Goal: Information Seeking & Learning: Learn about a topic

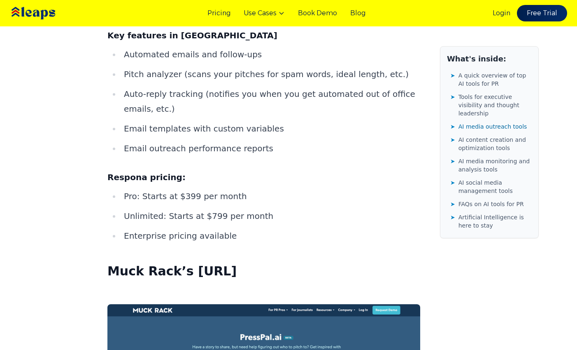
scroll to position [4522, 0]
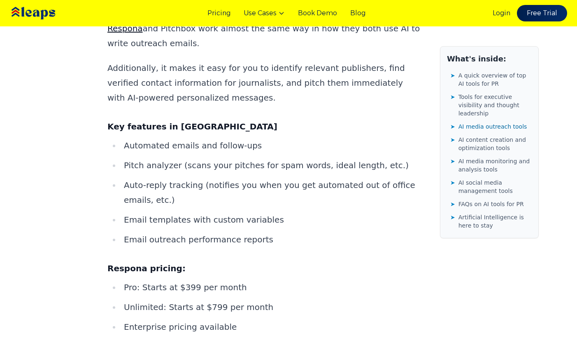
scroll to position [4409, 0]
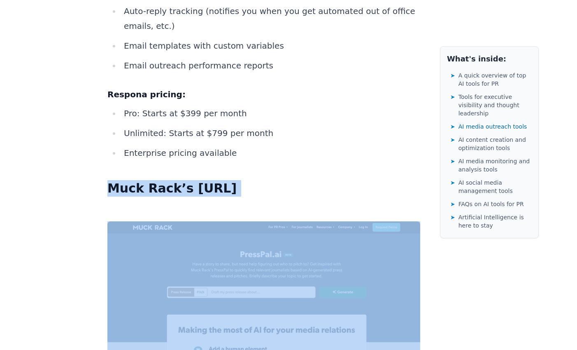
scroll to position [4755, 0]
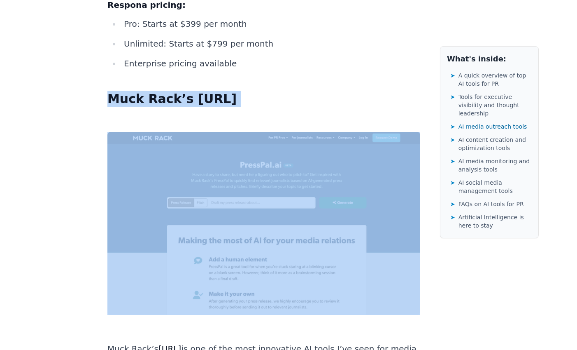
click at [174, 344] on link "[URL]" at bounding box center [170, 349] width 23 height 10
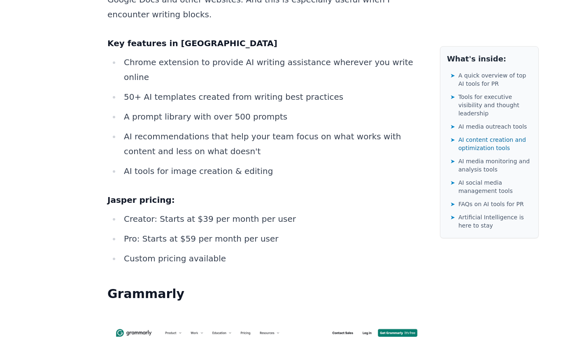
scroll to position [6728, 0]
